Goal: Information Seeking & Learning: Check status

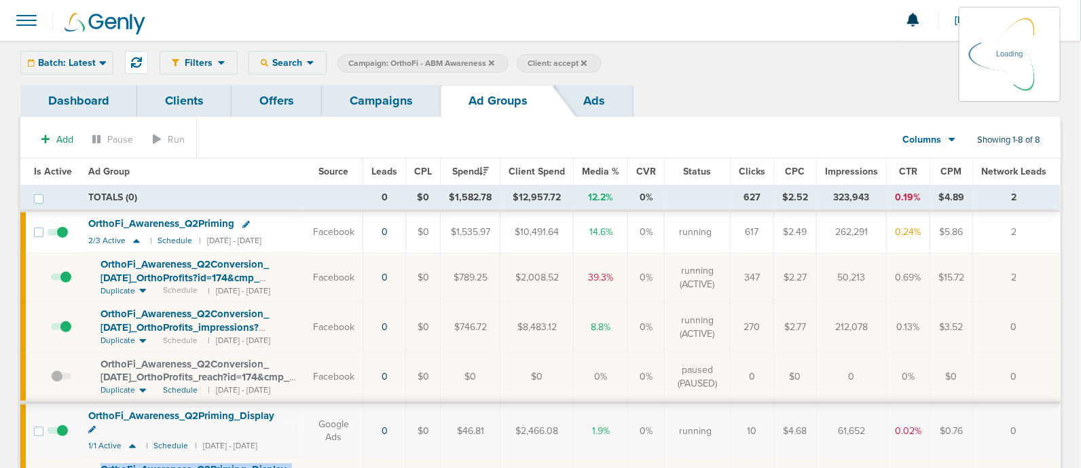
click at [371, 106] on link "Campaigns" at bounding box center [381, 101] width 119 height 32
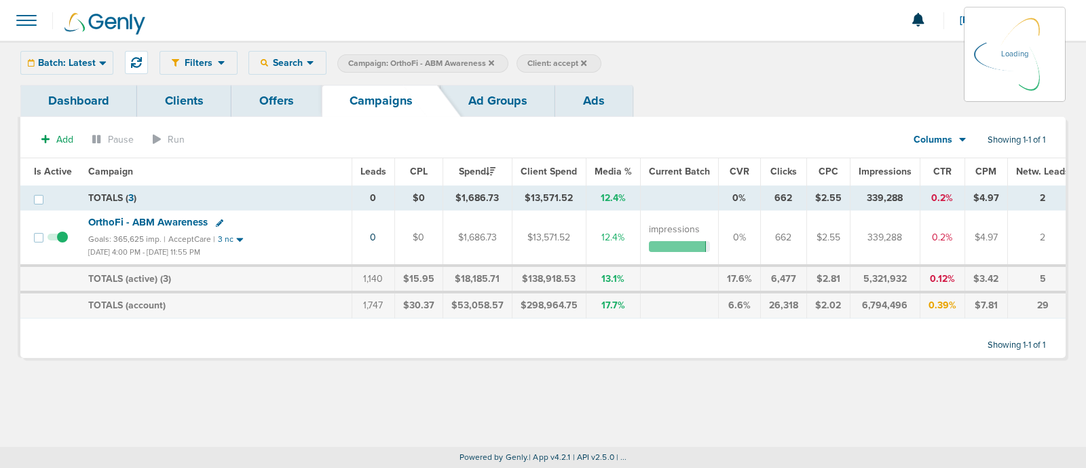
click at [491, 62] on icon at bounding box center [491, 62] width 5 height 5
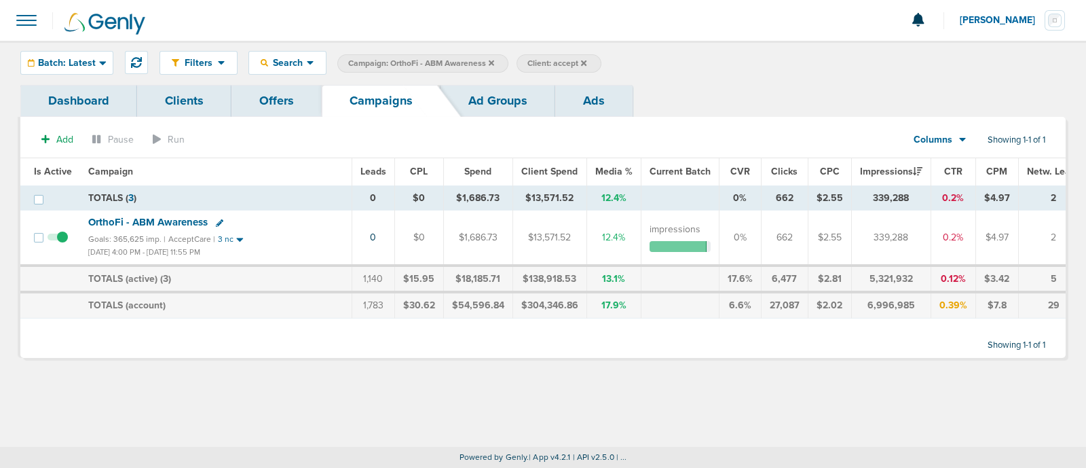
click at [491, 62] on icon at bounding box center [491, 62] width 5 height 5
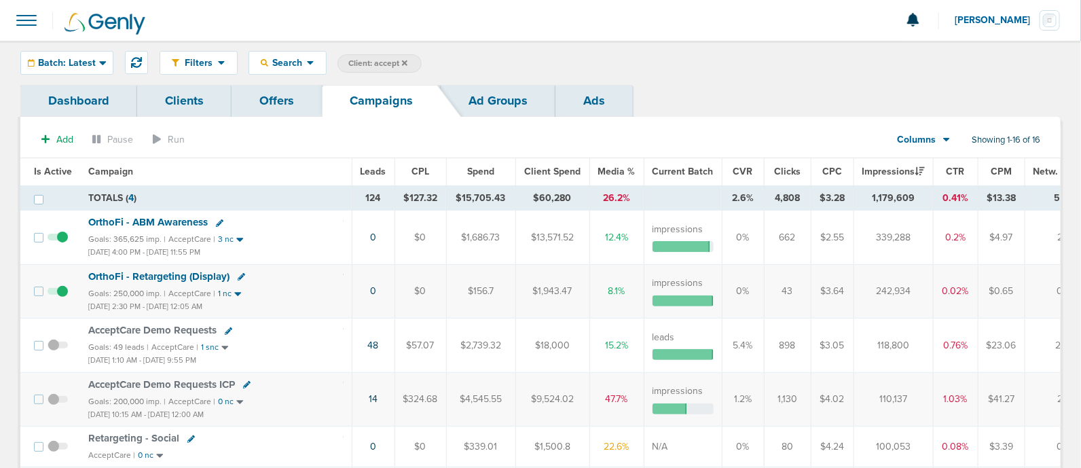
click at [400, 56] on label "Client: accept" at bounding box center [379, 63] width 84 height 18
click at [401, 56] on label "Client: accept" at bounding box center [379, 63] width 84 height 18
click at [406, 60] on icon at bounding box center [404, 62] width 5 height 5
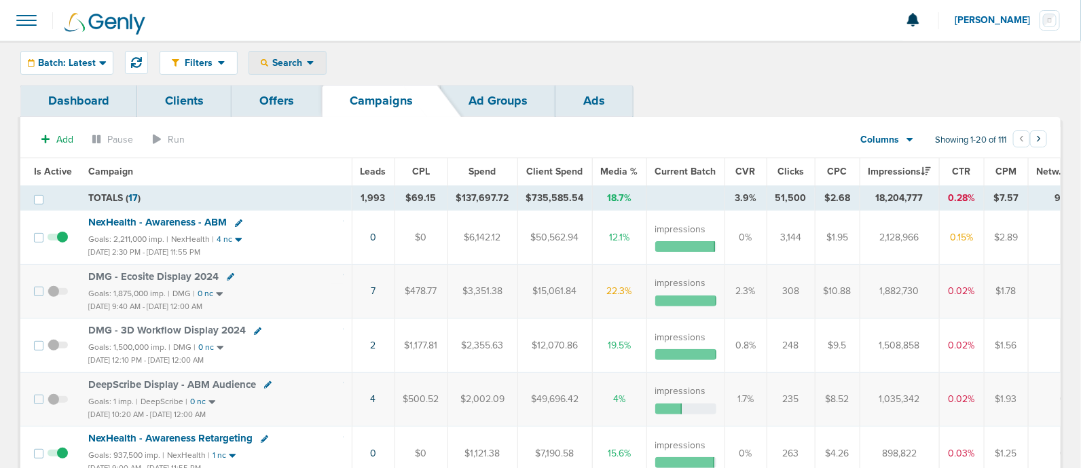
click at [293, 62] on span "Search" at bounding box center [287, 63] width 39 height 12
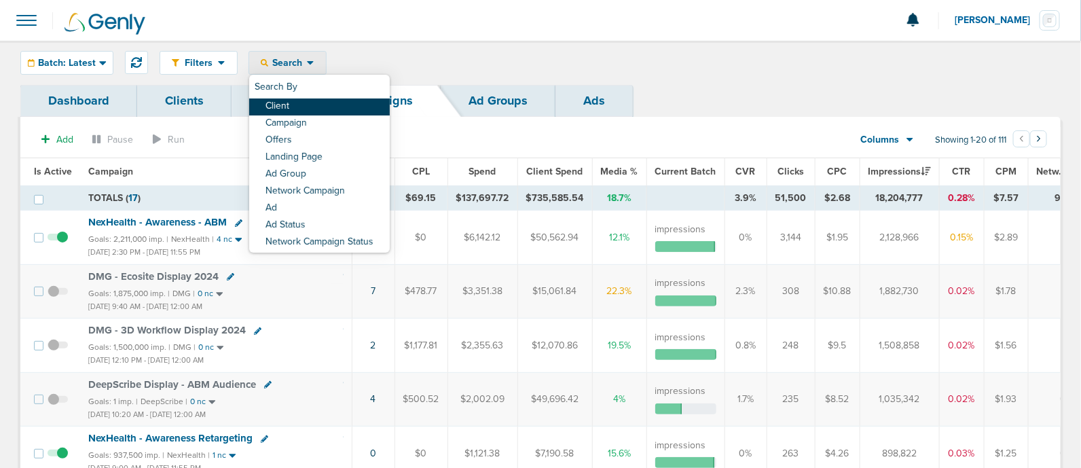
click at [294, 111] on link "Client" at bounding box center [319, 106] width 141 height 17
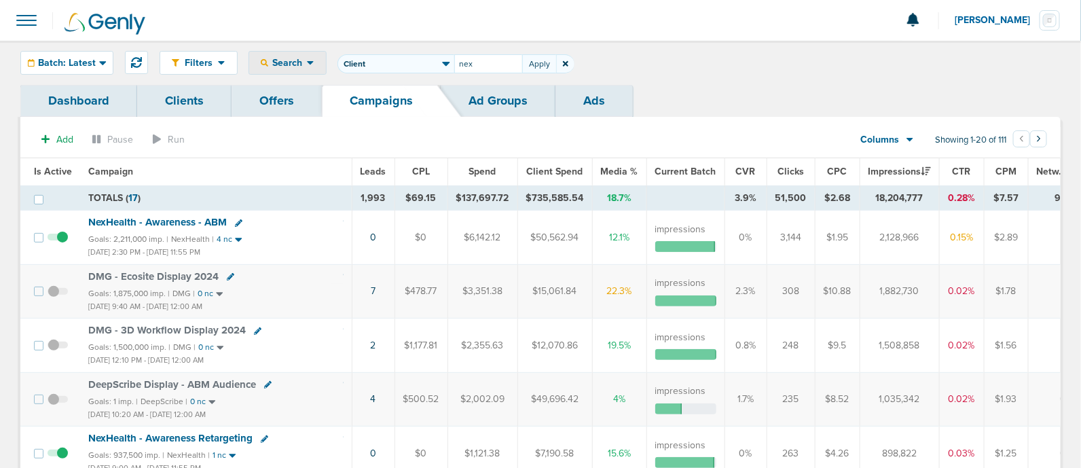
type input "nex"
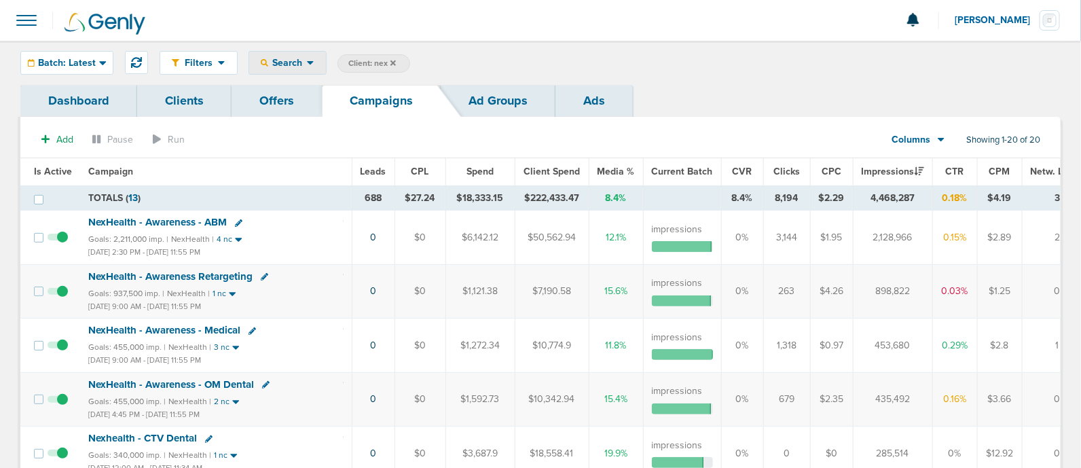
click at [282, 65] on span "Search" at bounding box center [287, 63] width 39 height 12
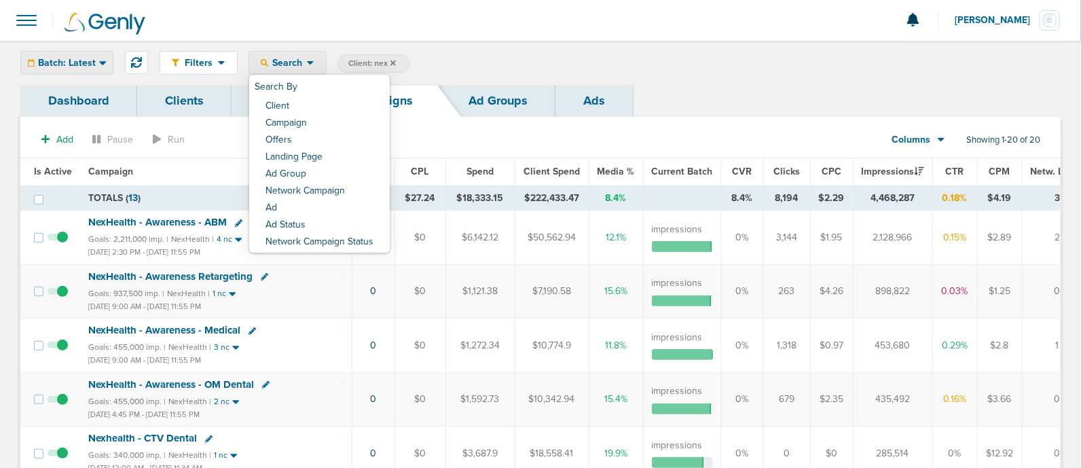
click at [82, 62] on span "Batch: Latest" at bounding box center [67, 63] width 58 height 10
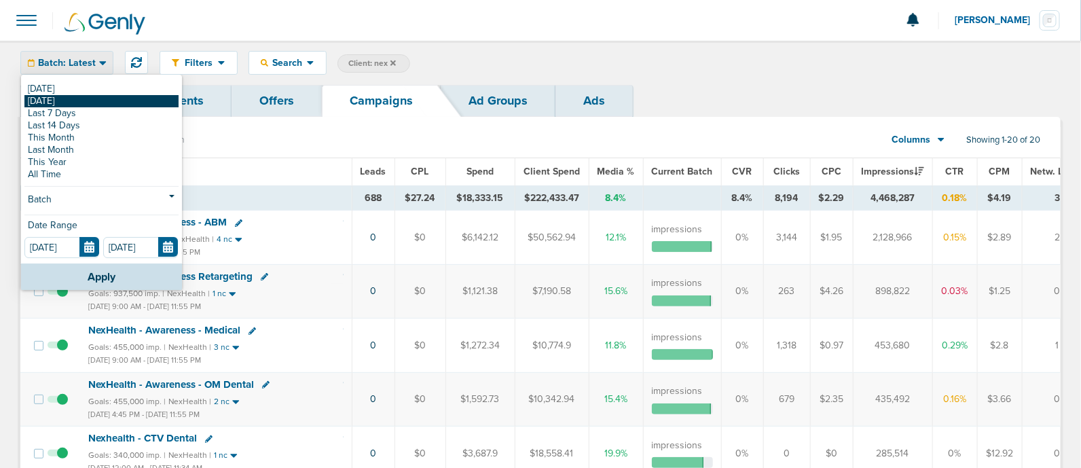
click at [79, 100] on link "[DATE]" at bounding box center [101, 101] width 154 height 12
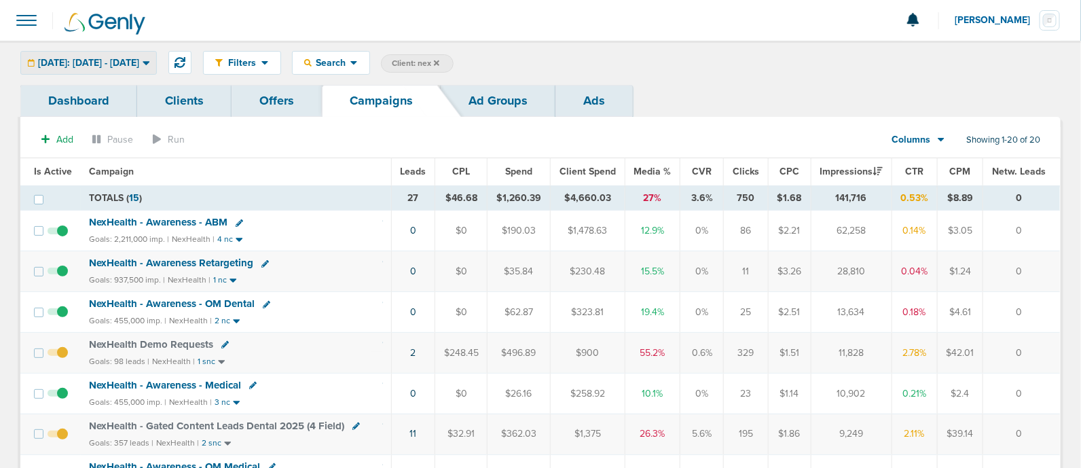
click at [139, 54] on div "[DATE]: [DATE] - [DATE]" at bounding box center [88, 63] width 135 height 22
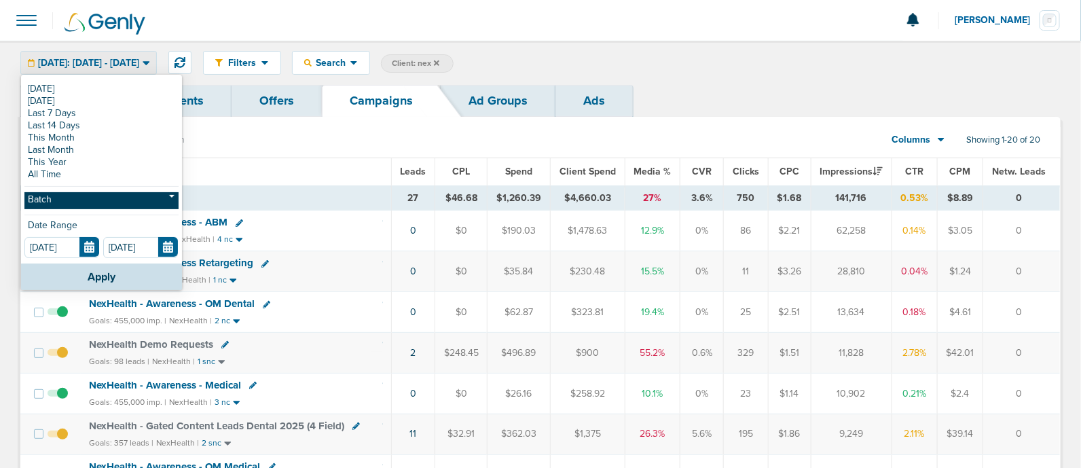
click at [77, 203] on link "Batch" at bounding box center [101, 200] width 154 height 17
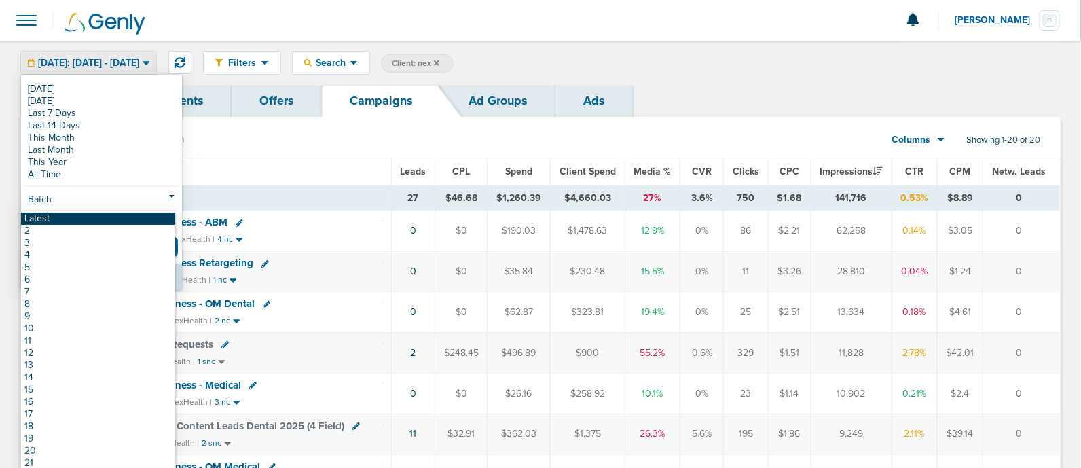
click at [78, 222] on link "Latest" at bounding box center [98, 219] width 154 height 12
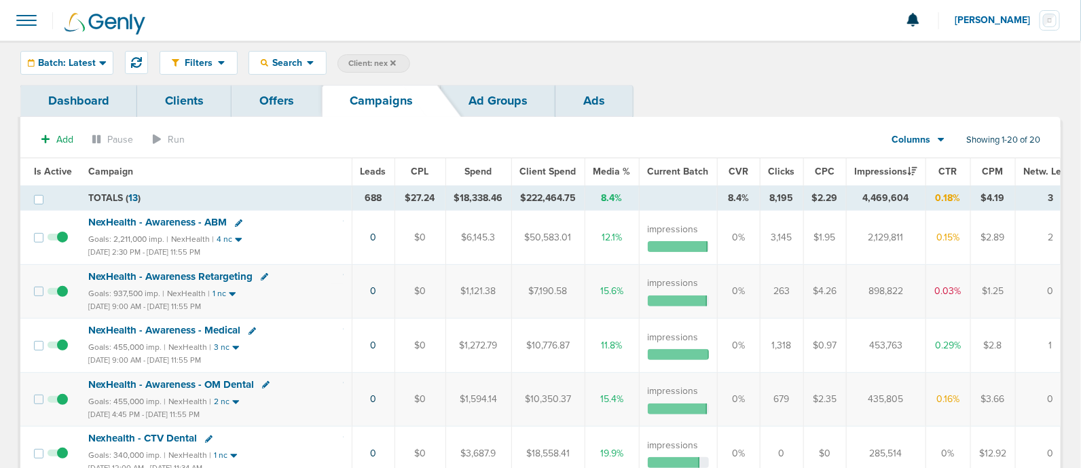
click at [373, 173] on span "Leads" at bounding box center [374, 172] width 26 height 12
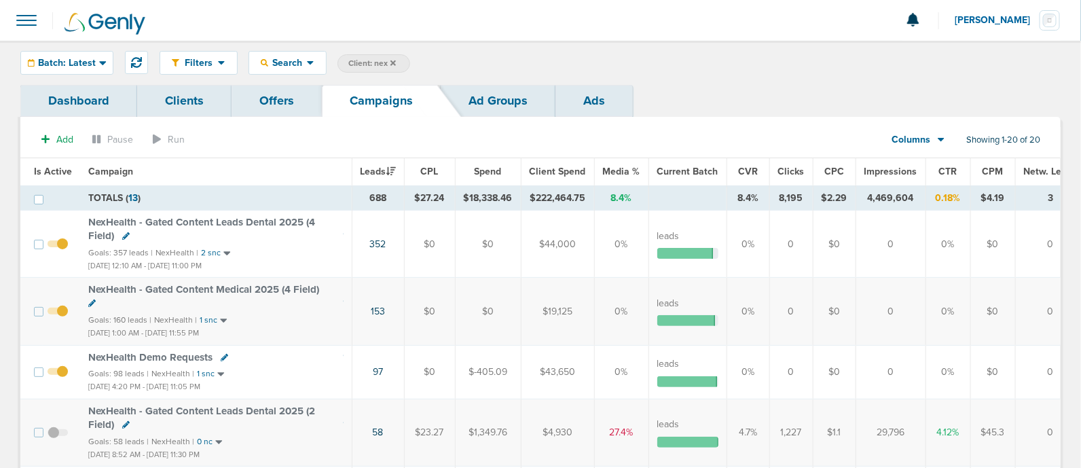
click at [376, 59] on span "Client: nex" at bounding box center [372, 64] width 48 height 12
type input "n"
type input "deep"
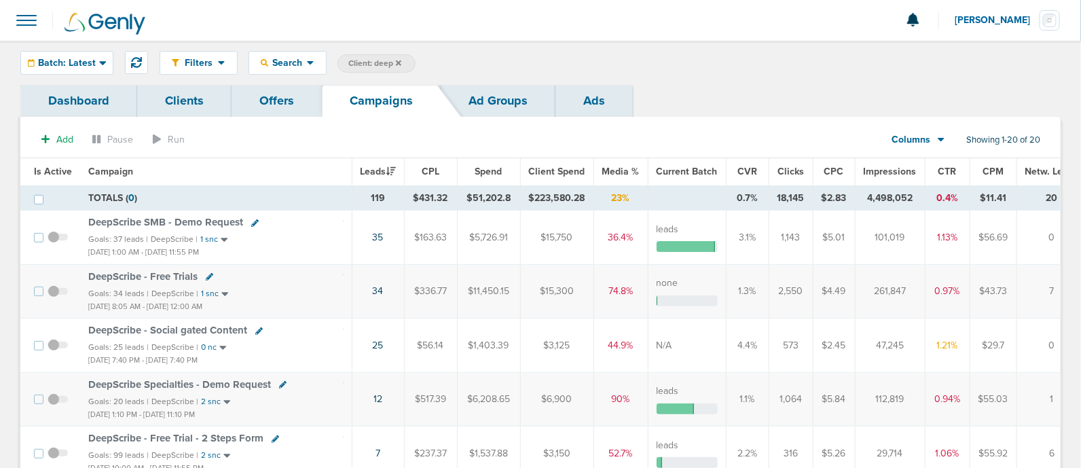
click at [371, 62] on span "Client: deep" at bounding box center [374, 64] width 53 height 12
type input "d"
type input "accept"
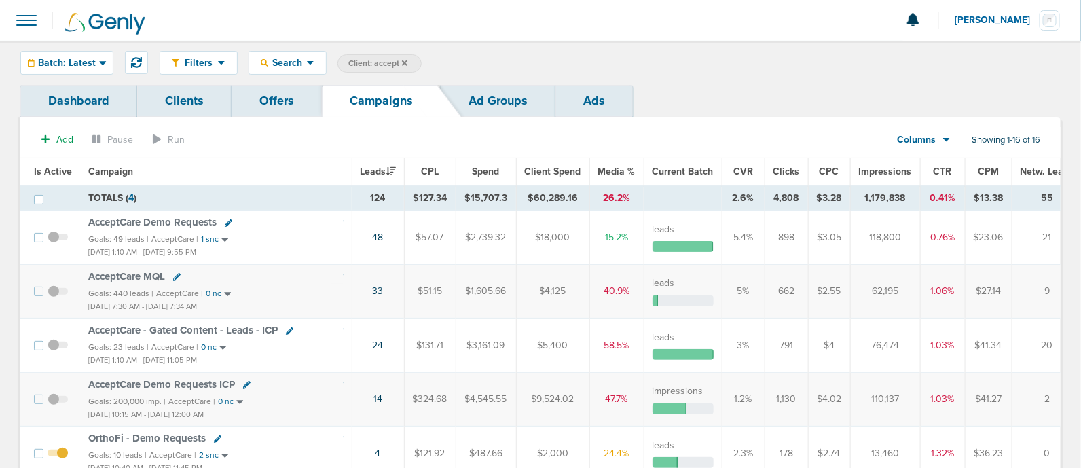
click at [61, 169] on span "Is Active" at bounding box center [53, 172] width 38 height 12
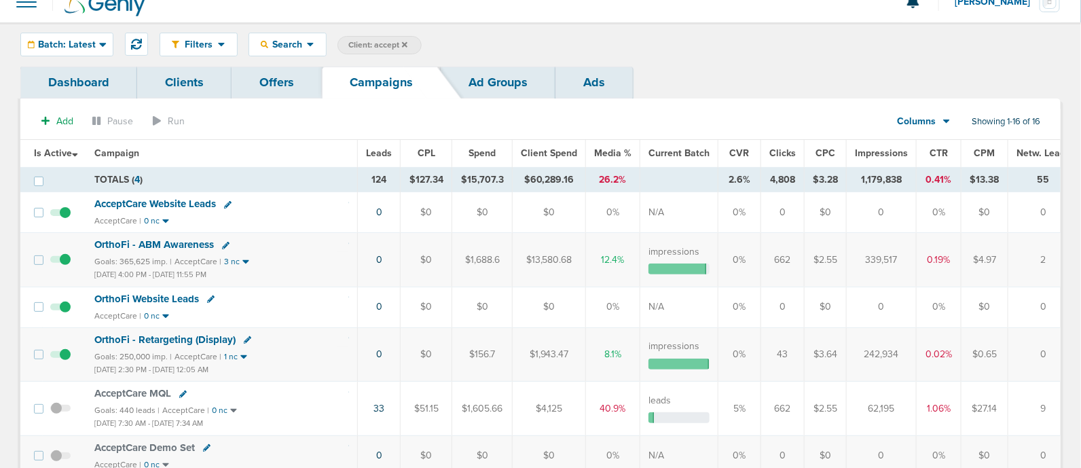
scroll to position [16, 0]
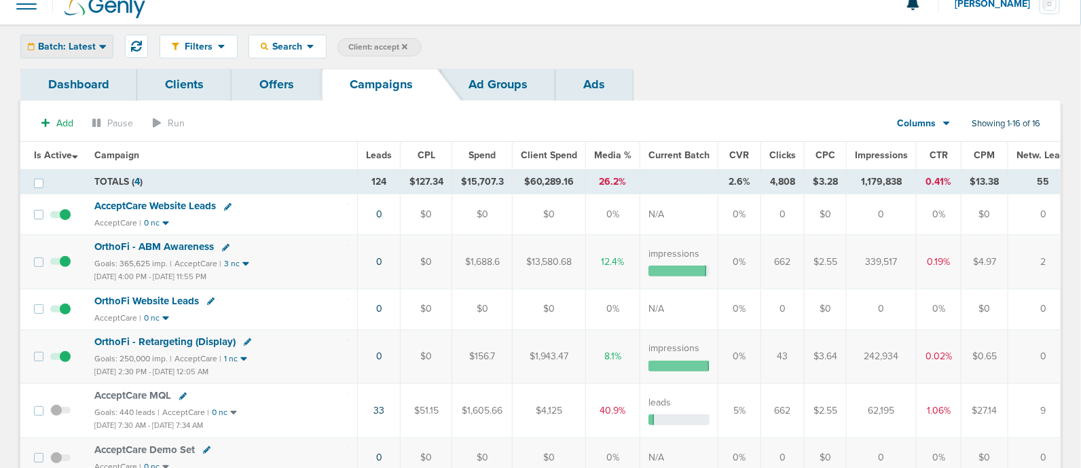
click at [65, 50] on span "Batch: Latest" at bounding box center [67, 47] width 58 height 10
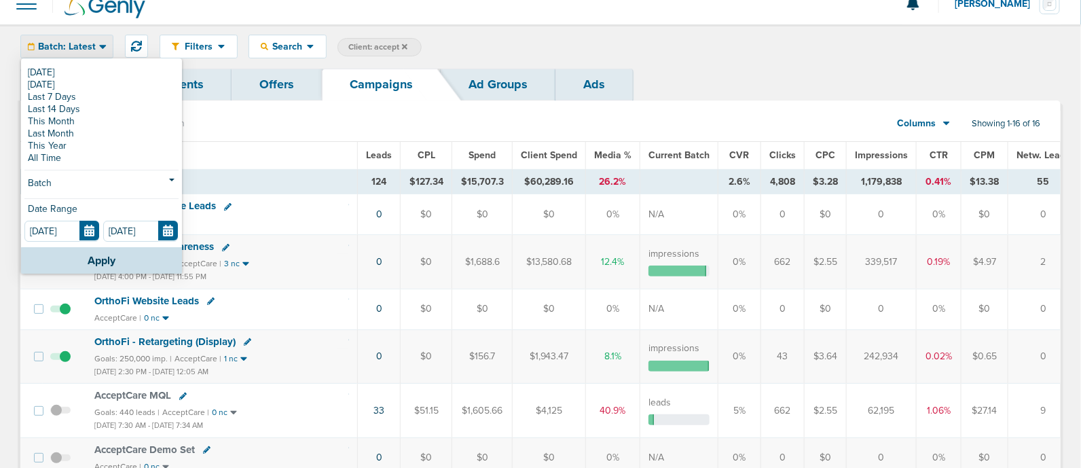
drag, startPoint x: 0, startPoint y: 28, endPoint x: 749, endPoint y: 96, distance: 752.1
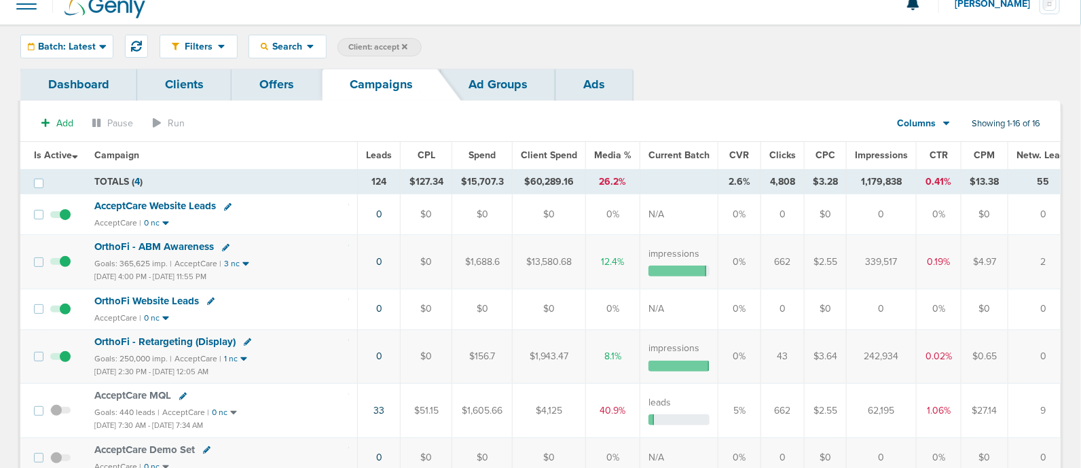
click at [749, 96] on div "Dashboard Clients Offers Campaigns Ad Groups Ads" at bounding box center [540, 85] width 1040 height 32
drag, startPoint x: 6, startPoint y: 29, endPoint x: 1032, endPoint y: 52, distance: 1026.2
click at [1032, 52] on div "Filters Active Only Settings Status Active Inactive Objectives MQL SQL Traffic …" at bounding box center [540, 46] width 1081 height 44
click at [1032, 52] on div "Filters Active Only Settings Status Active Inactive Objectives MQL SQL Traffic …" at bounding box center [610, 47] width 901 height 24
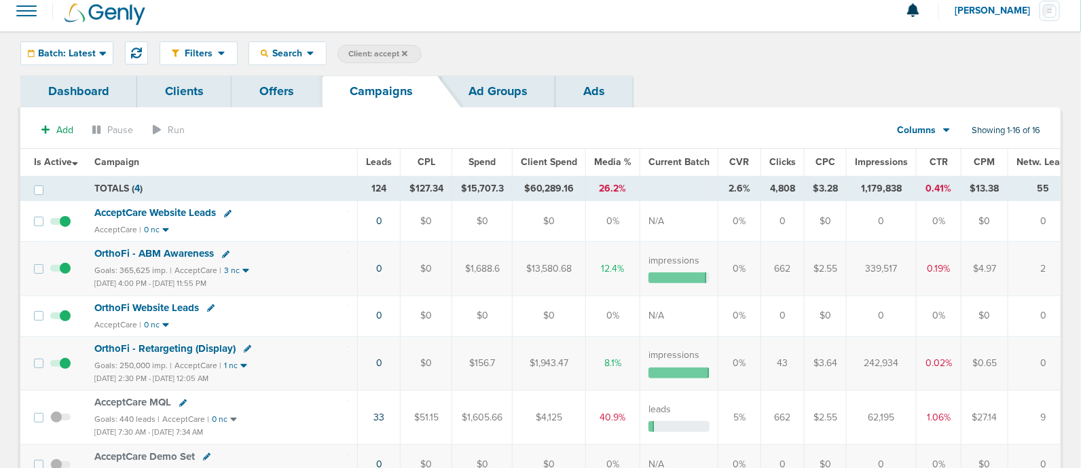
scroll to position [0, 0]
